Goal: Navigation & Orientation: Find specific page/section

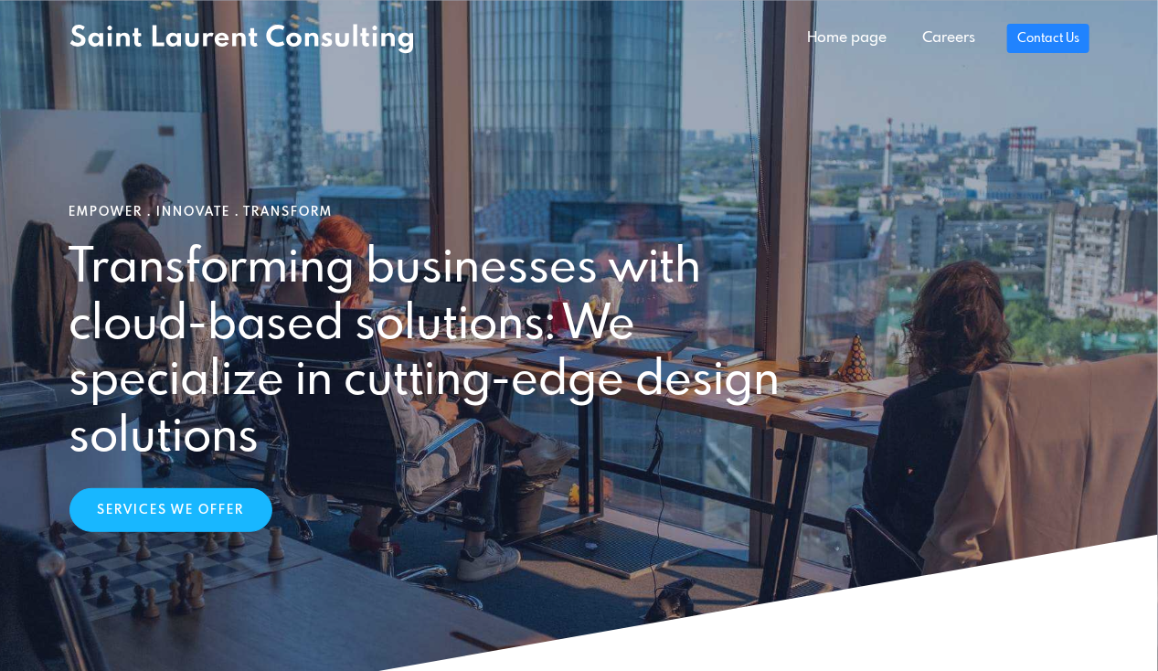
click at [1079, 116] on section "Empower . Innovate . Transform Transforming businesses with cloud-based solutio…" at bounding box center [579, 368] width 1158 height 737
click at [952, 38] on link "Careers" at bounding box center [949, 38] width 88 height 37
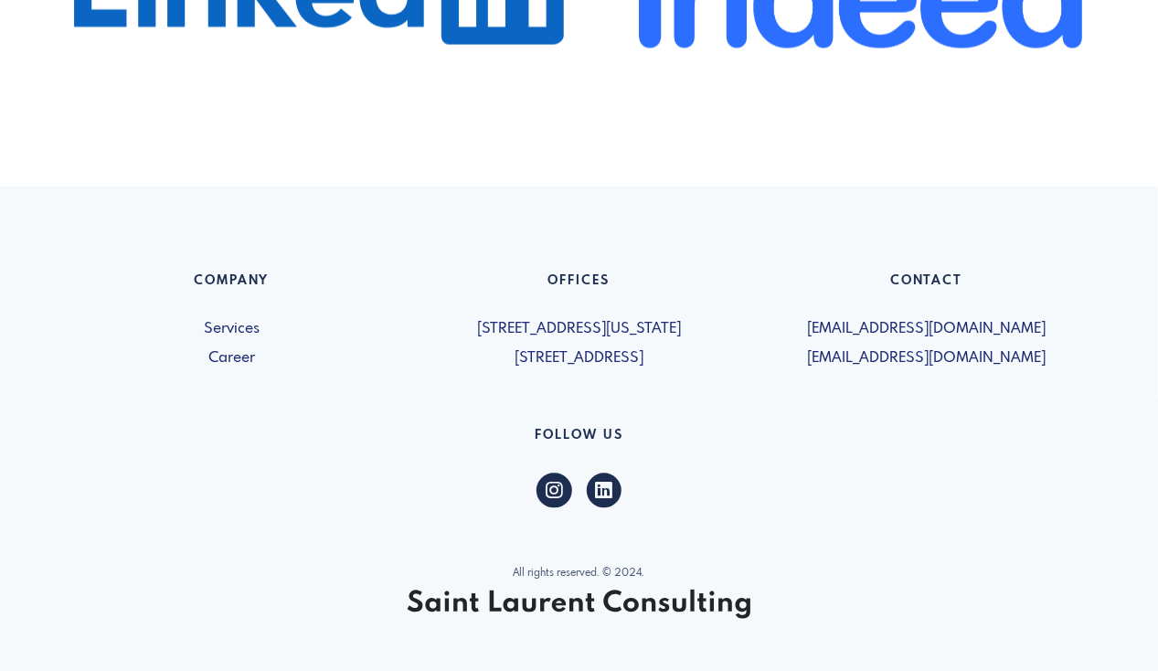
scroll to position [1218, 0]
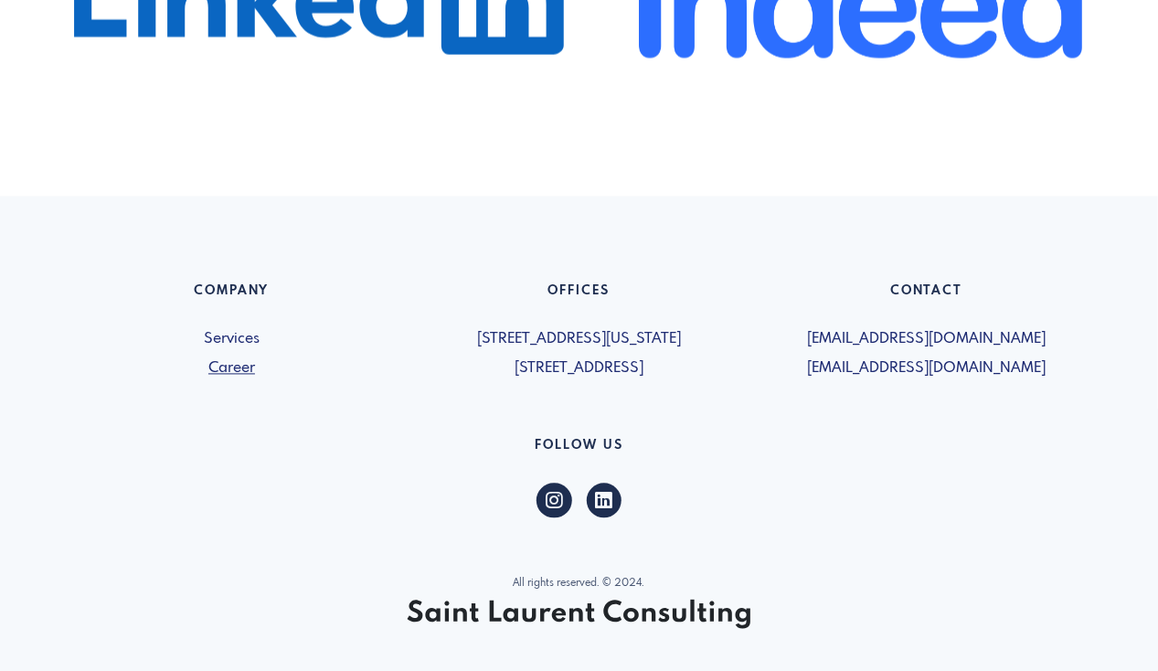
click at [236, 363] on link "Career" at bounding box center [231, 369] width 325 height 22
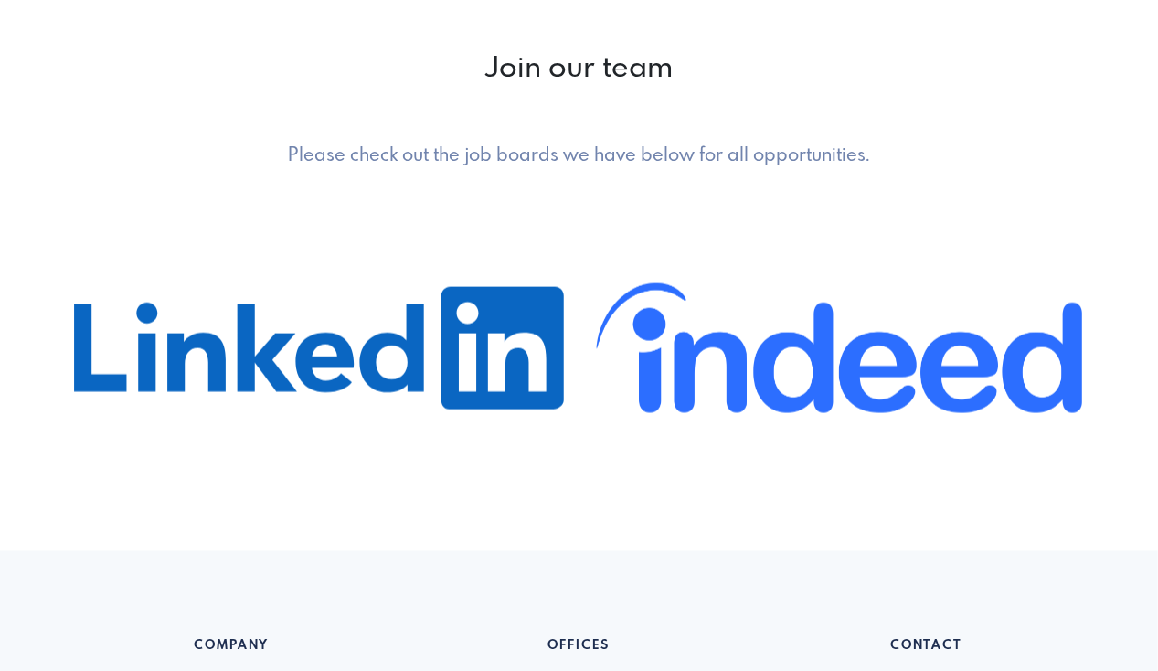
scroll to position [712, 0]
